Goal: Transaction & Acquisition: Obtain resource

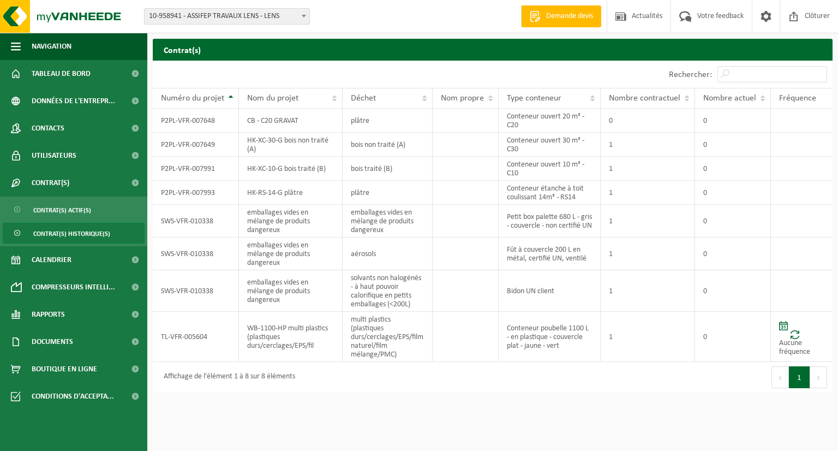
click at [561, 19] on span "Demande devis" at bounding box center [570, 16] width 52 height 11
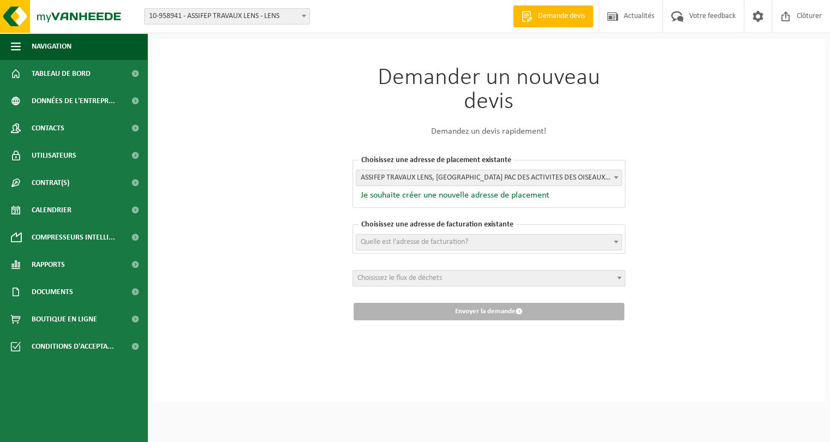
click at [414, 238] on span "Quelle est l'adresse de facturation?" at bounding box center [415, 242] width 108 height 8
click at [407, 279] on span "Choisissez le flux de déchets" at bounding box center [399, 278] width 85 height 8
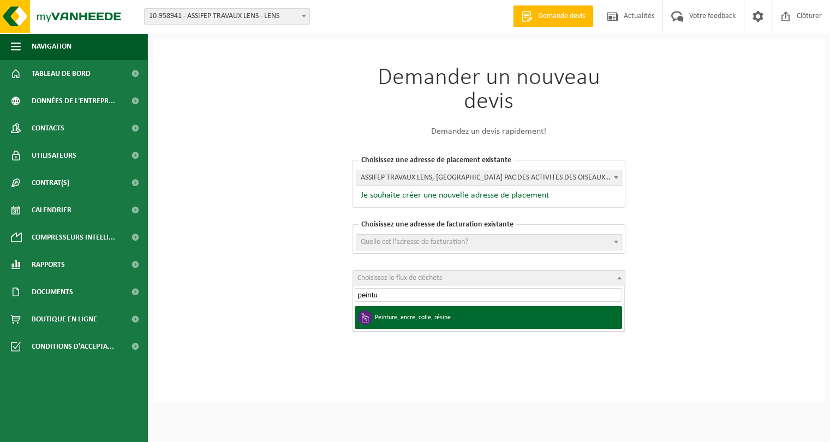
type input "peintu"
select select "24"
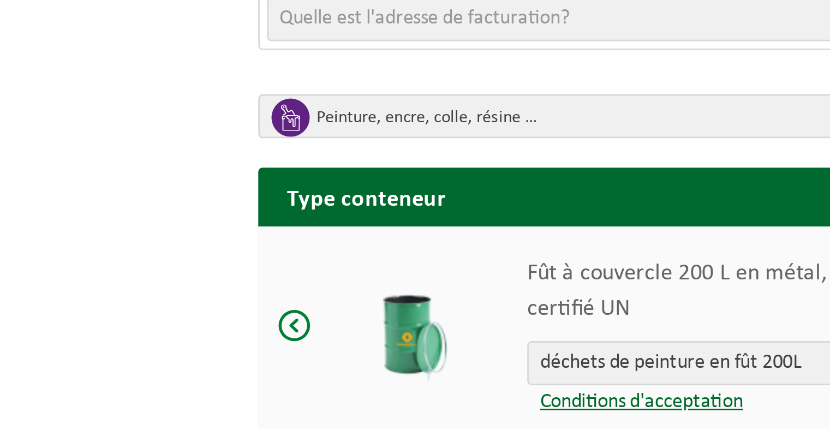
scroll to position [5, 0]
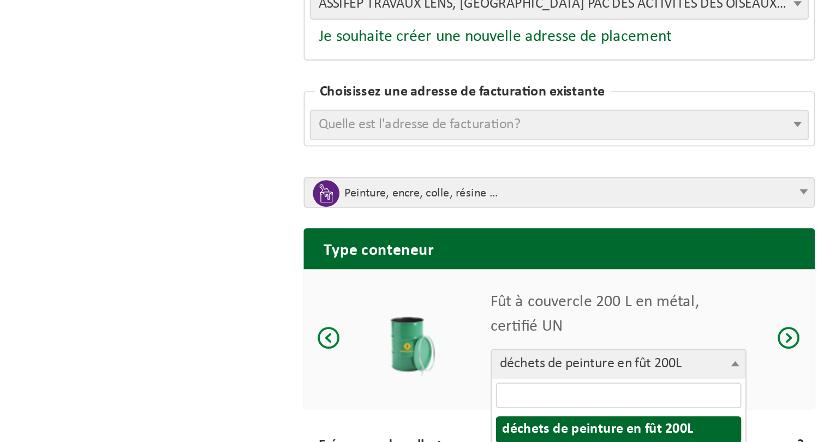
click at [555, 367] on span "déchets de peinture en fût 200L" at bounding box center [520, 364] width 135 height 15
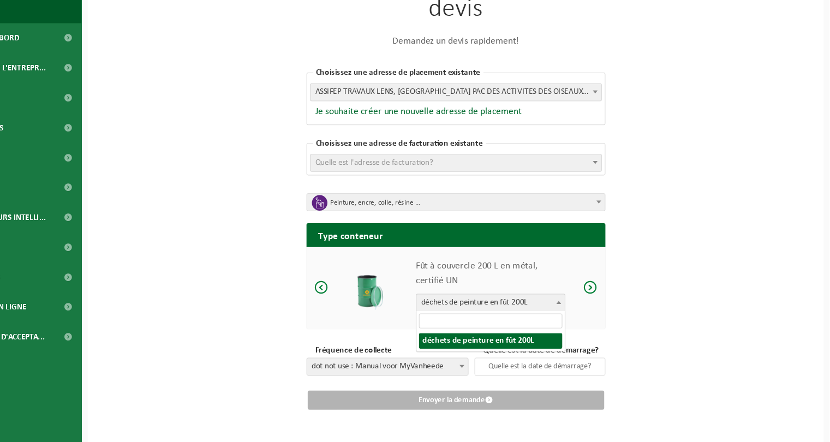
scroll to position [63, 0]
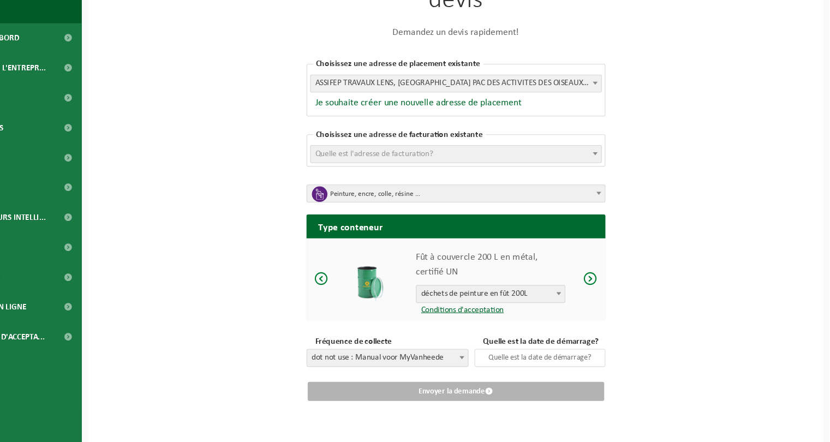
click at [275, 348] on div "[PERSON_NAME] un nouveau devis Demandez un devis rapidement! Choisissez une adr…" at bounding box center [489, 209] width 672 height 467
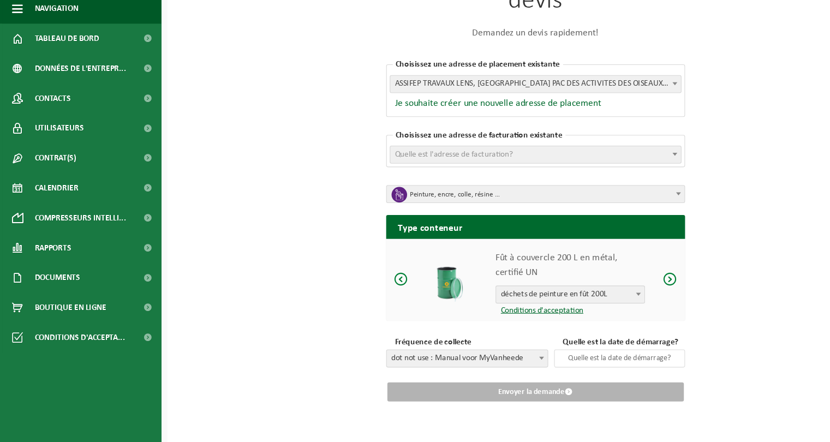
click at [485, 366] on span "dot not use : Manual voor MyVanheede" at bounding box center [426, 365] width 147 height 15
click at [532, 360] on input "text" at bounding box center [566, 365] width 120 height 16
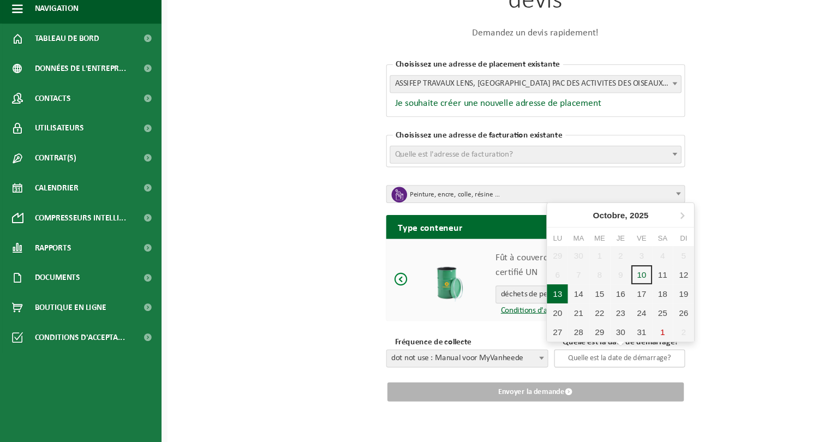
click at [509, 307] on div "13" at bounding box center [508, 306] width 19 height 17
type input "[DATE]"
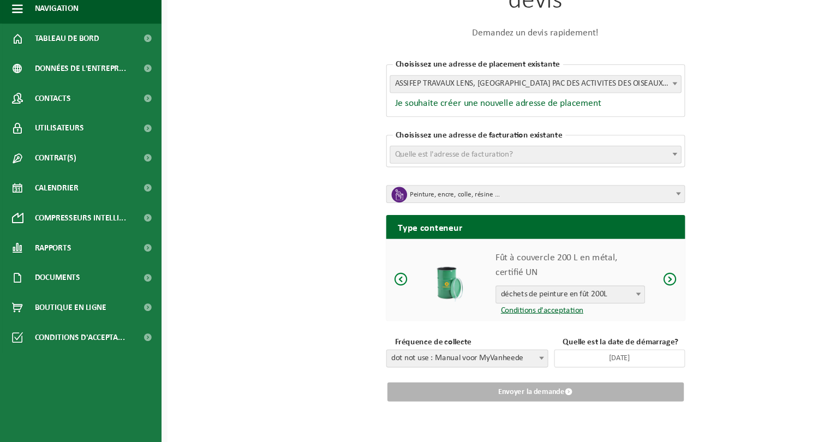
scroll to position [40, 0]
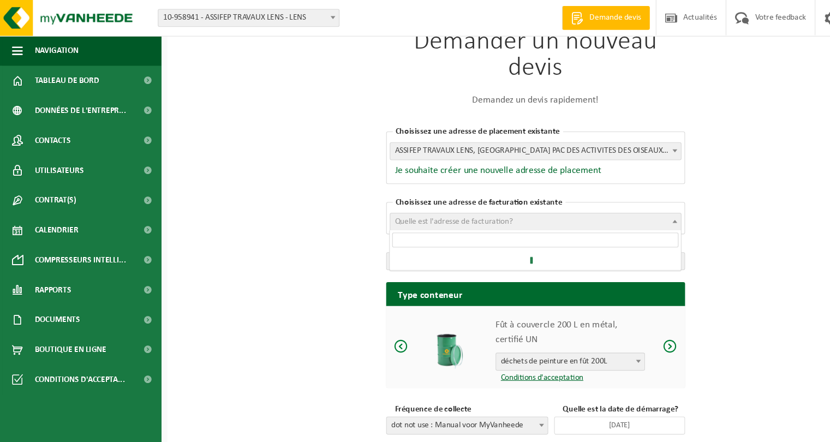
click at [475, 201] on span "Quelle est l'adresse de facturation?" at bounding box center [488, 202] width 265 height 15
type input "P"
type input "[STREET_ADDRESS][PERSON_NAME]"
click at [659, 213] on div "[PERSON_NAME] un nouveau devis Demandez un devis rapidement! Choisissez une adr…" at bounding box center [489, 232] width 672 height 467
click at [606, 201] on span "Quelle est l'adresse de facturation?" at bounding box center [488, 202] width 265 height 15
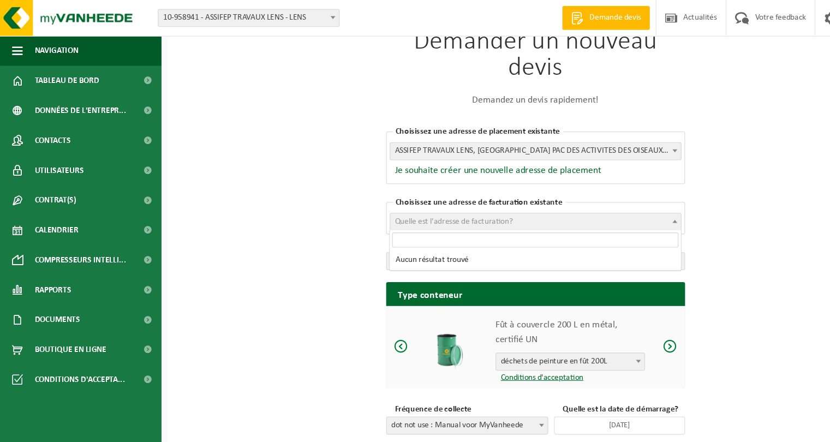
click at [606, 201] on span "Quelle est l'adresse de facturation?" at bounding box center [488, 202] width 265 height 15
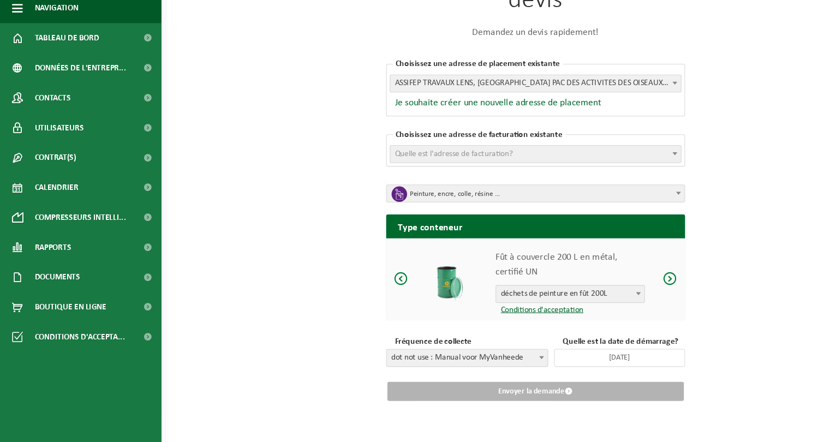
click at [517, 325] on link "Conditions d'acceptation" at bounding box center [492, 322] width 80 height 8
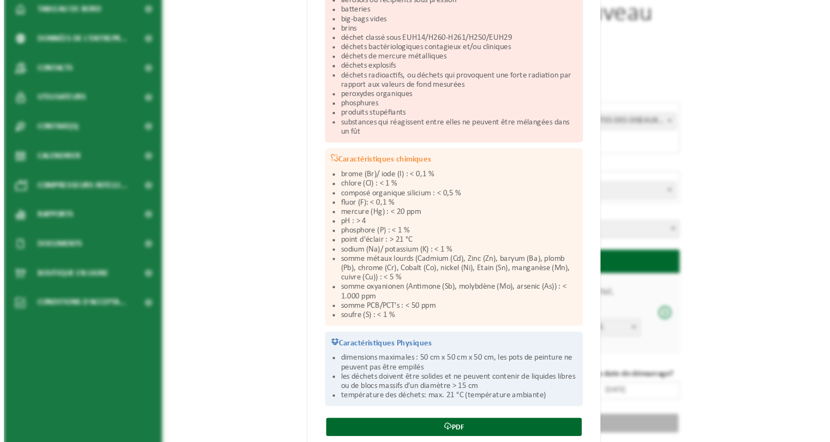
scroll to position [55, 0]
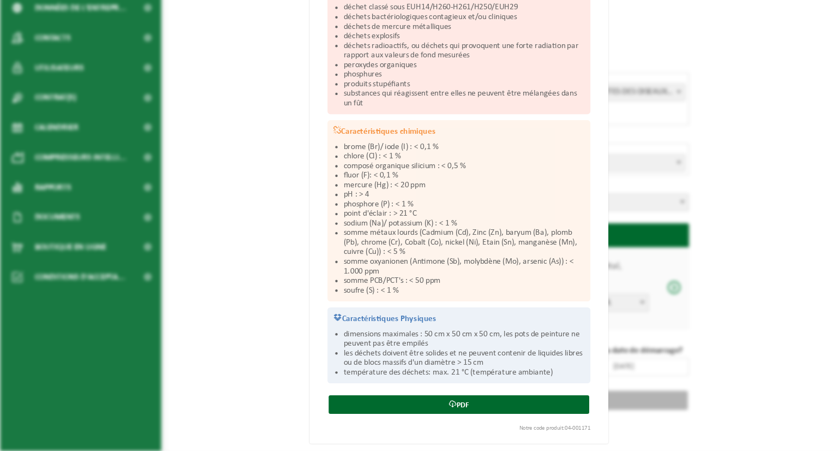
click at [713, 363] on div "Déchets de peinture en fût 200L Fermer Conditions d'acceptation pour déchets de…" at bounding box center [419, 225] width 838 height 451
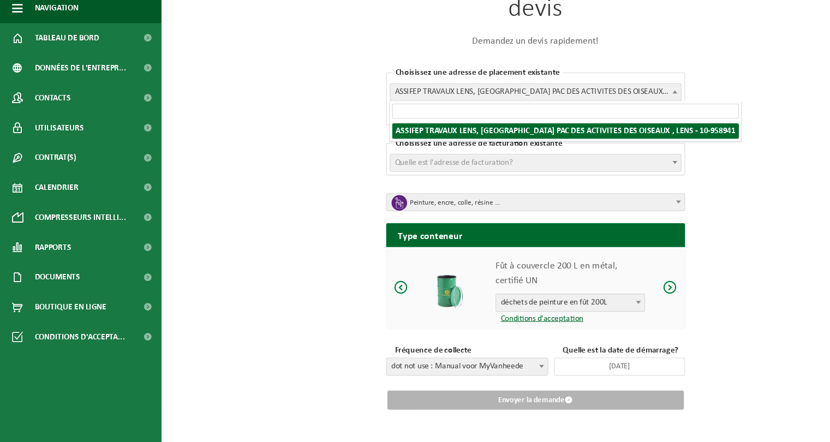
click at [576, 122] on span "ASSIFEP TRAVAUX LENS, [GEOGRAPHIC_DATA] PAC DES ACTIVITES DES OISEAUX , LENS - …" at bounding box center [488, 123] width 265 height 15
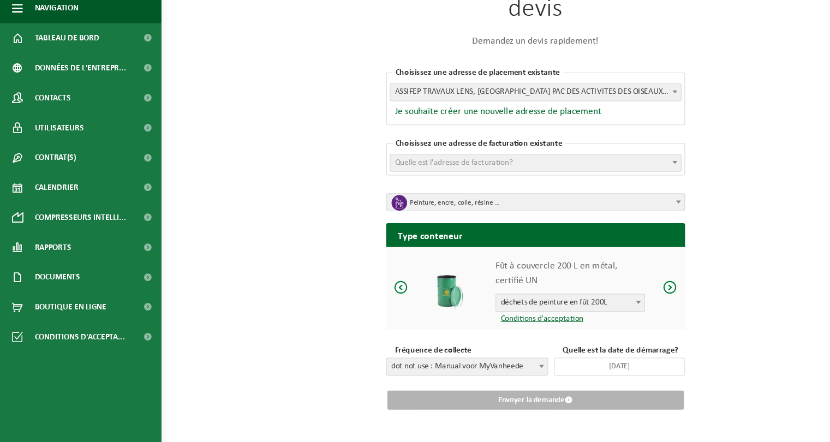
click at [499, 331] on link "Conditions d'acceptation" at bounding box center [492, 330] width 80 height 8
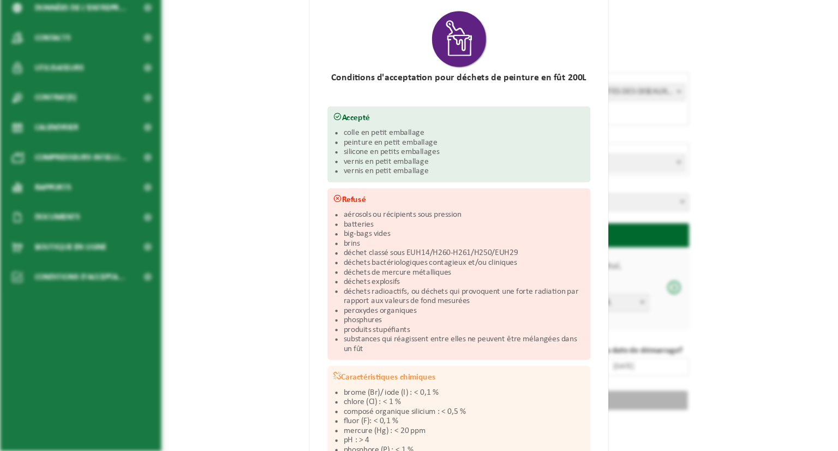
click at [186, 225] on div "Déchets de peinture en fût 200L Fermer Conditions d'acceptation pour déchets de…" at bounding box center [419, 225] width 838 height 451
